Goal: Transaction & Acquisition: Subscribe to service/newsletter

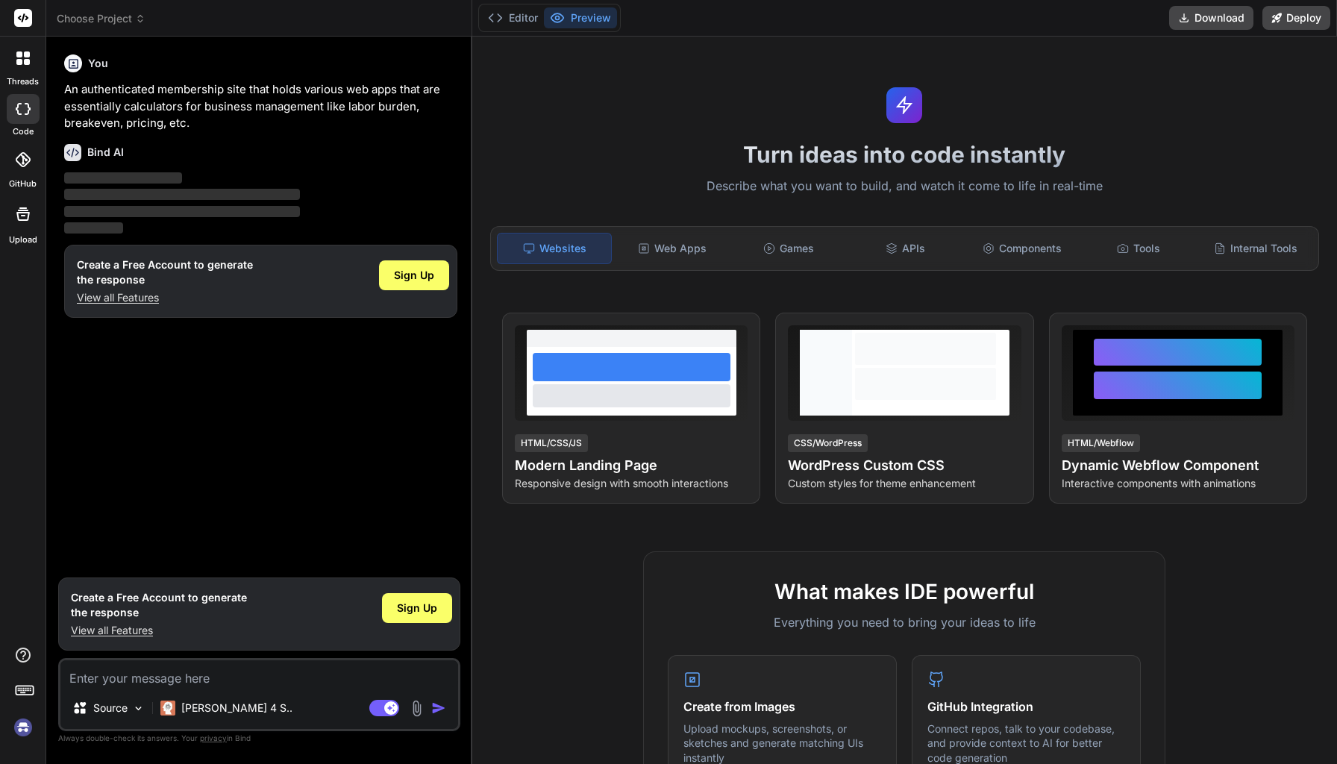
type textarea "x"
click at [428, 272] on span "Sign Up" at bounding box center [414, 275] width 40 height 15
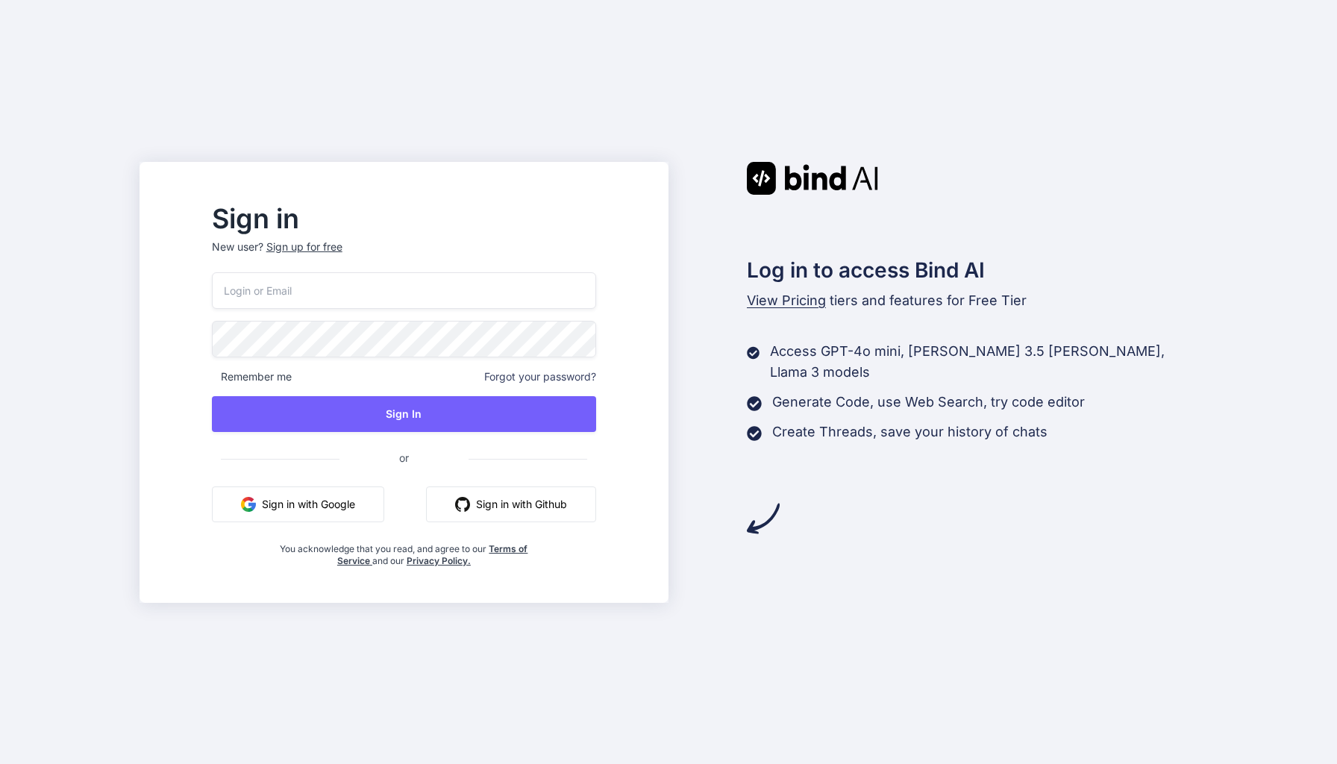
click at [809, 307] on span "View Pricing" at bounding box center [786, 301] width 79 height 16
click at [807, 306] on span "View Pricing" at bounding box center [786, 301] width 79 height 16
